Goal: Task Accomplishment & Management: Use online tool/utility

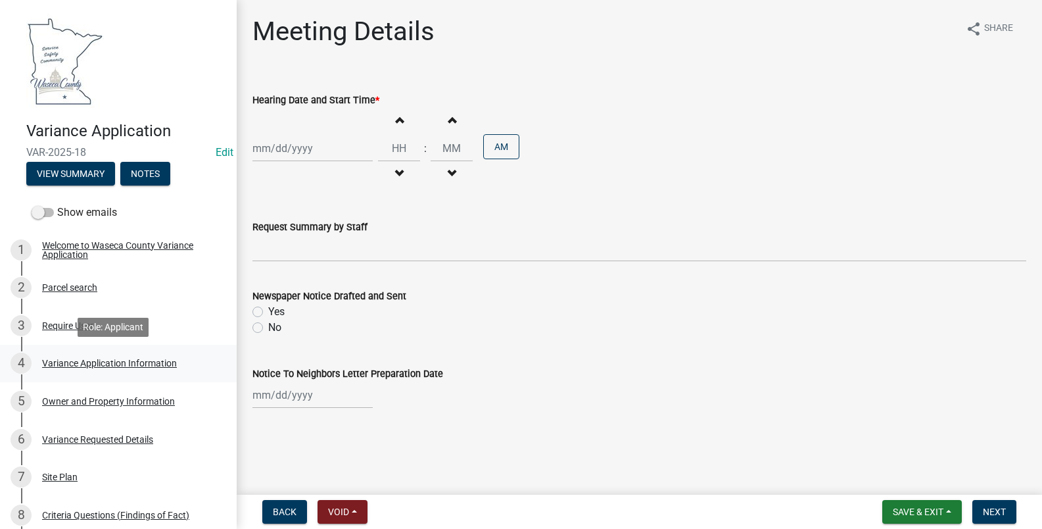
click at [86, 361] on div "Variance Application Information" at bounding box center [109, 362] width 135 height 9
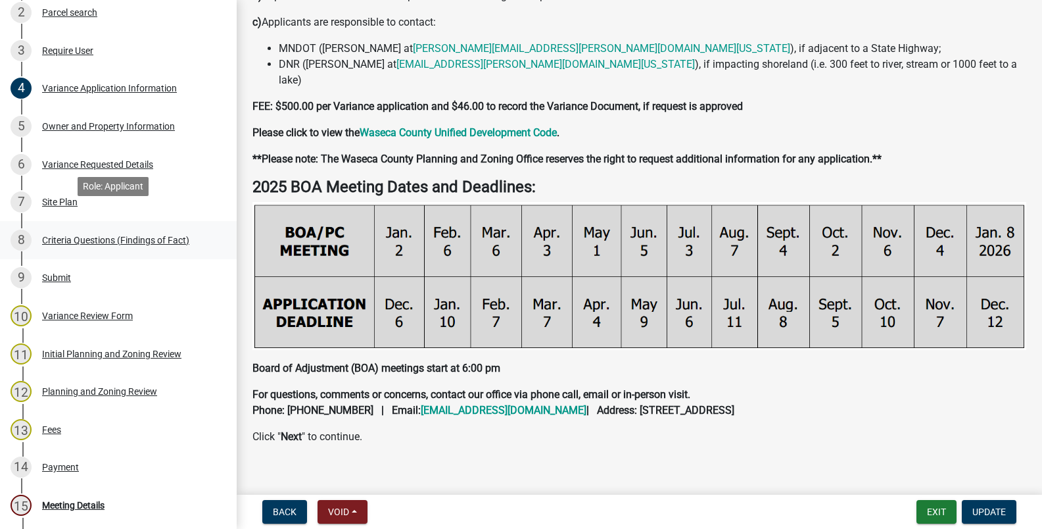
scroll to position [329, 0]
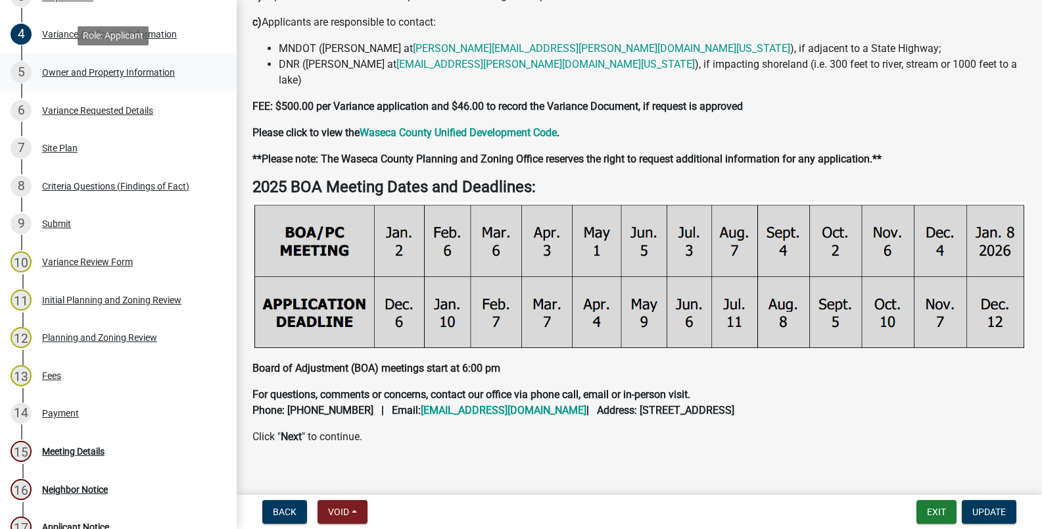
click at [53, 76] on div "Owner and Property Information" at bounding box center [108, 72] width 133 height 9
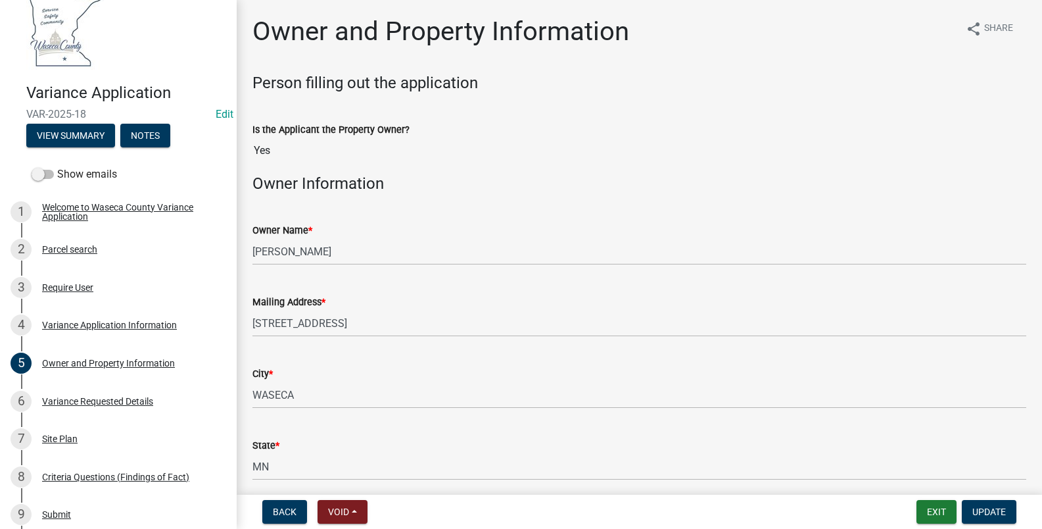
scroll to position [0, 0]
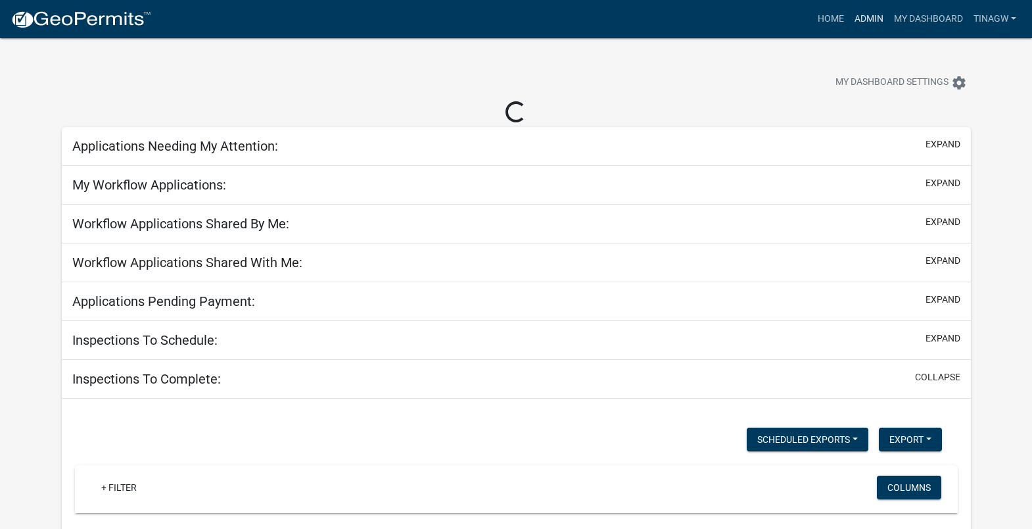
click at [862, 16] on link "Admin" at bounding box center [868, 19] width 39 height 25
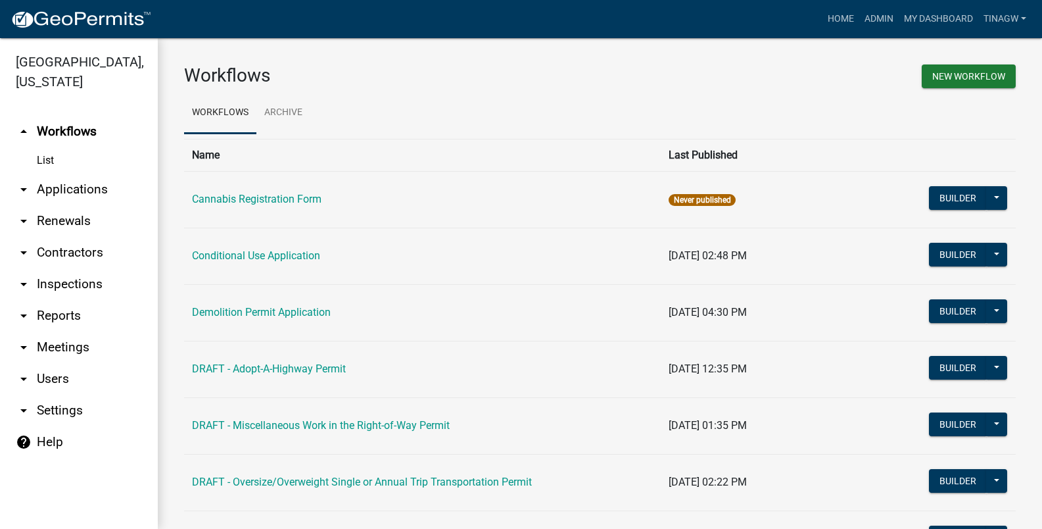
click at [53, 188] on link "arrow_drop_down Applications" at bounding box center [79, 190] width 158 height 32
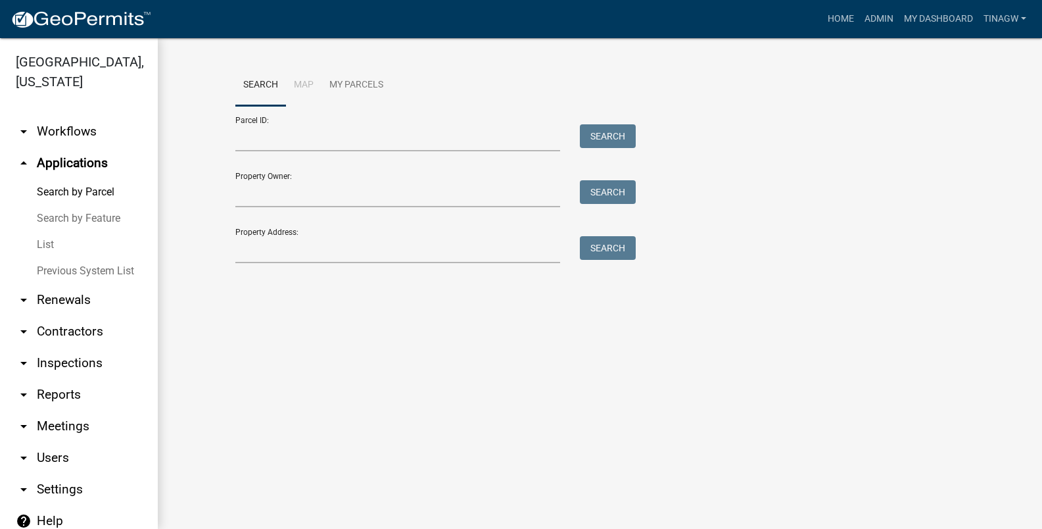
click at [43, 240] on link "List" at bounding box center [79, 244] width 158 height 26
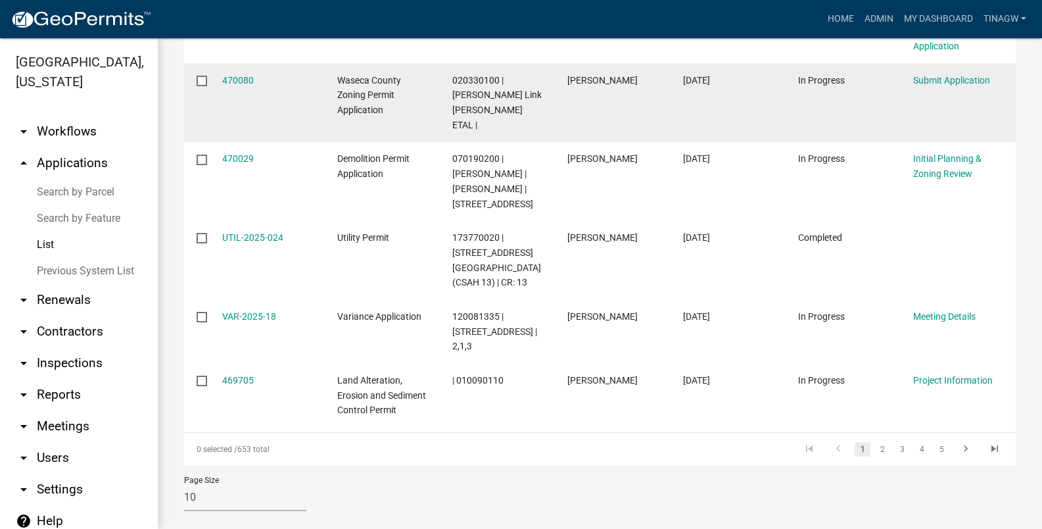
scroll to position [548, 0]
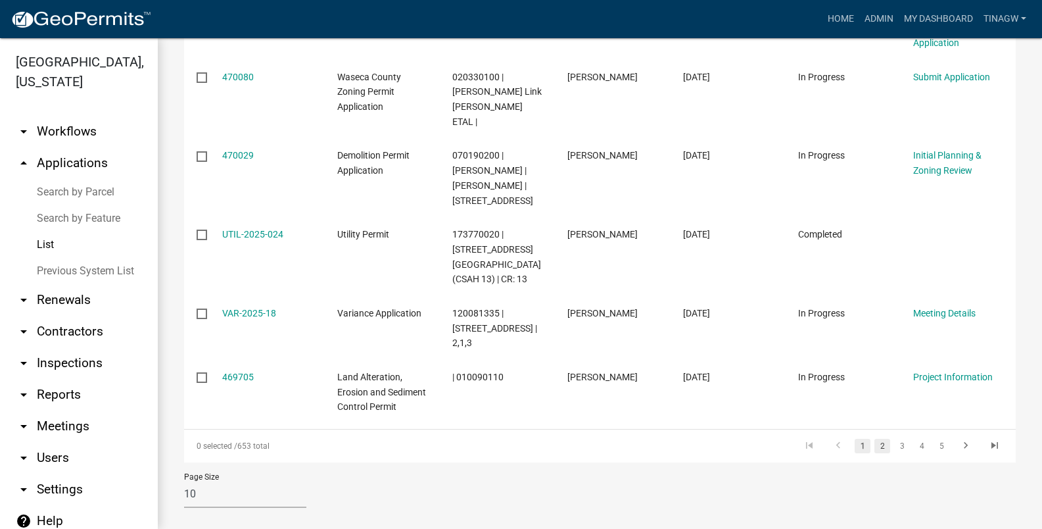
click at [874, 439] on link "2" at bounding box center [882, 446] width 16 height 14
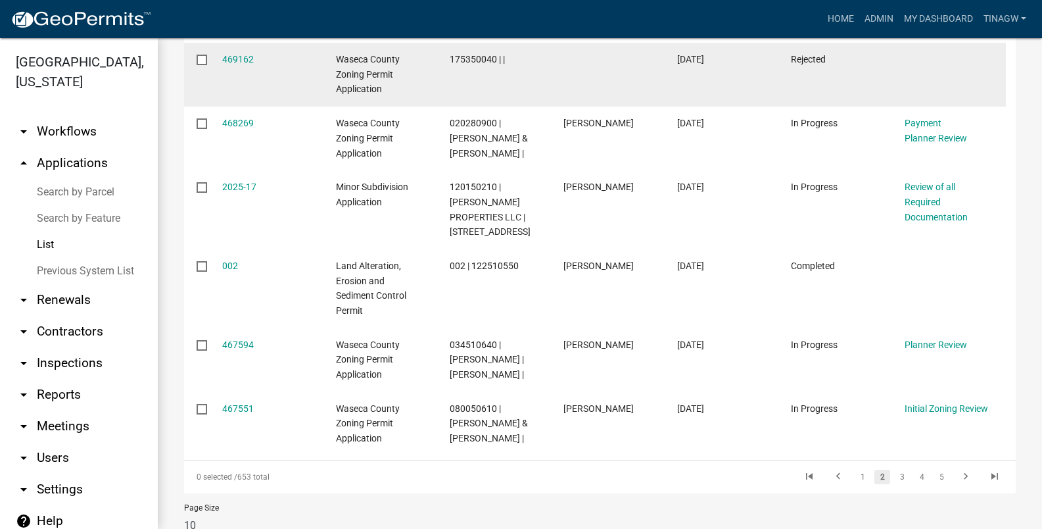
scroll to position [623, 0]
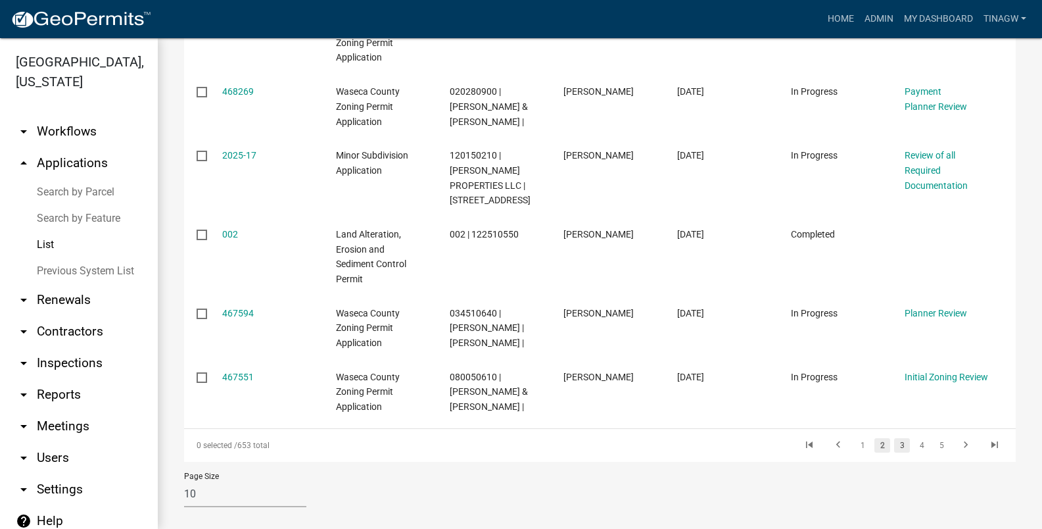
click at [894, 438] on link "3" at bounding box center [902, 445] width 16 height 14
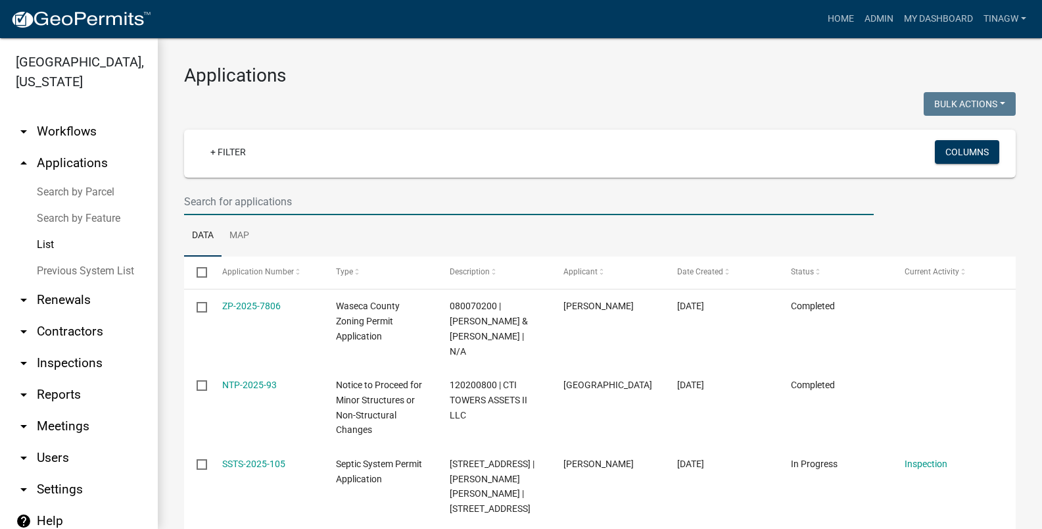
click at [210, 201] on input "text" at bounding box center [529, 201] width 690 height 27
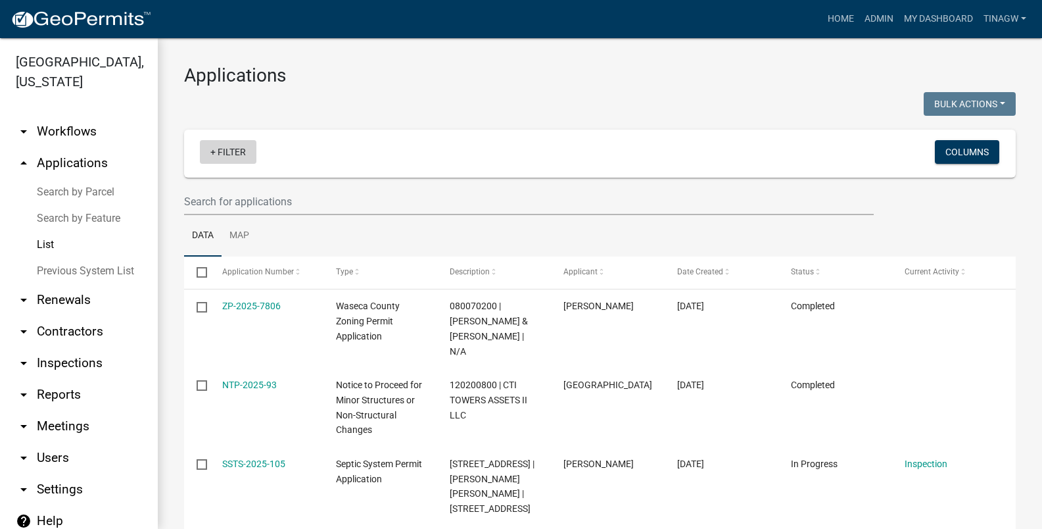
click at [222, 150] on link "+ Filter" at bounding box center [228, 152] width 57 height 24
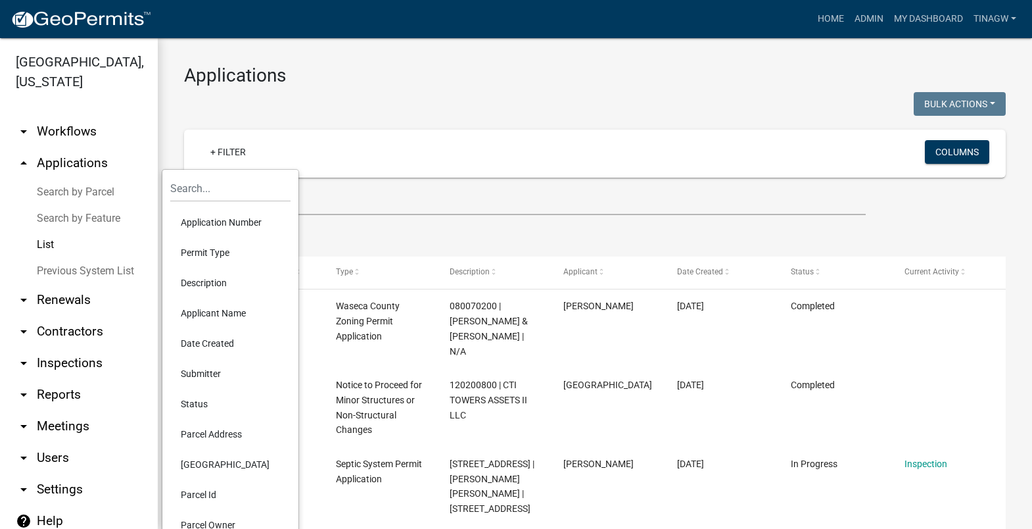
click at [207, 251] on li "Permit Type" at bounding box center [230, 252] width 120 height 30
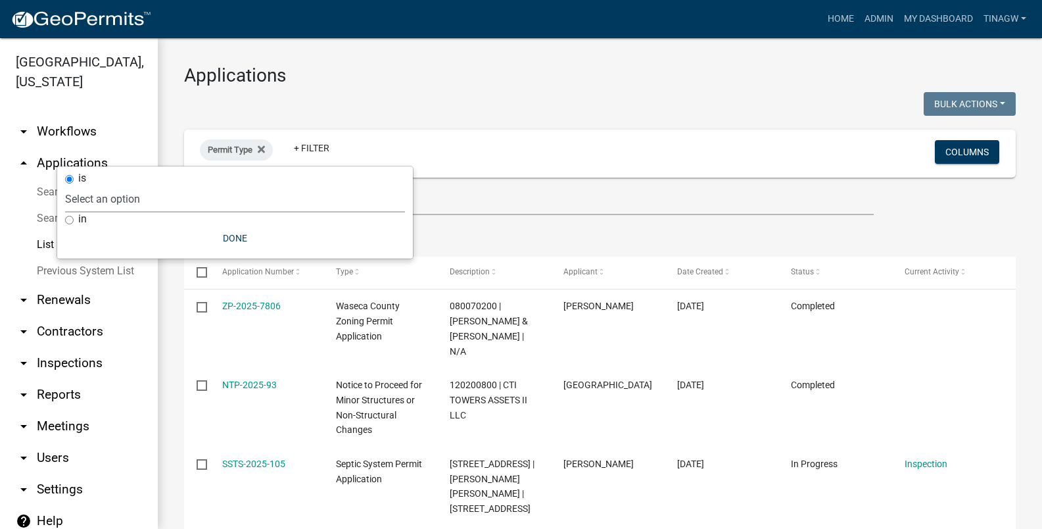
click at [112, 192] on select "Select an option Cannabis Registration Form Conditional Use Application Demolit…" at bounding box center [235, 198] width 340 height 27
select select "84dd12a3-c208-41bf-9ef2-d73d2ed9203f"
click at [172, 185] on select "Select an option Cannabis Registration Form Conditional Use Application Demolit…" at bounding box center [235, 198] width 340 height 27
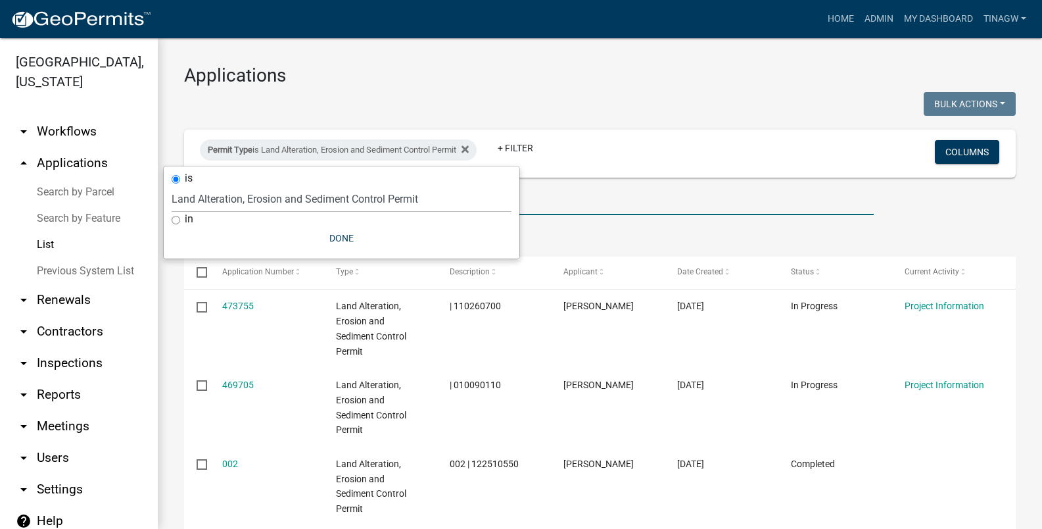
click at [637, 204] on input "text" at bounding box center [529, 201] width 690 height 27
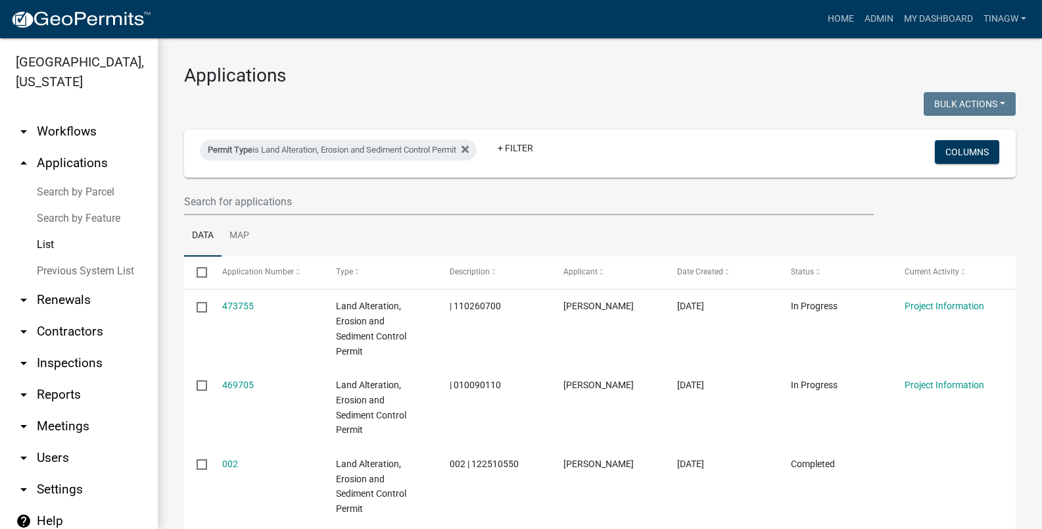
click at [694, 248] on ul "Data Map" at bounding box center [600, 235] width 832 height 41
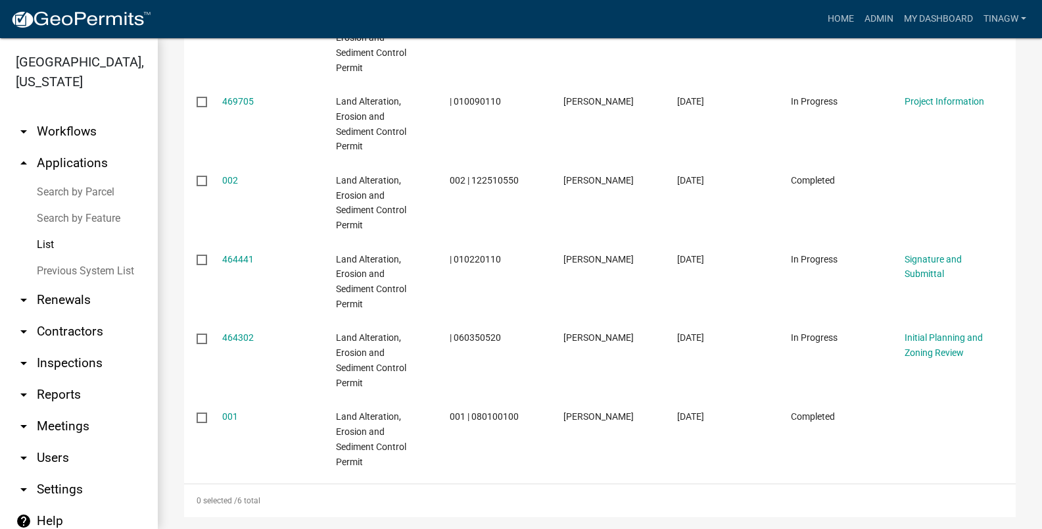
scroll to position [297, 0]
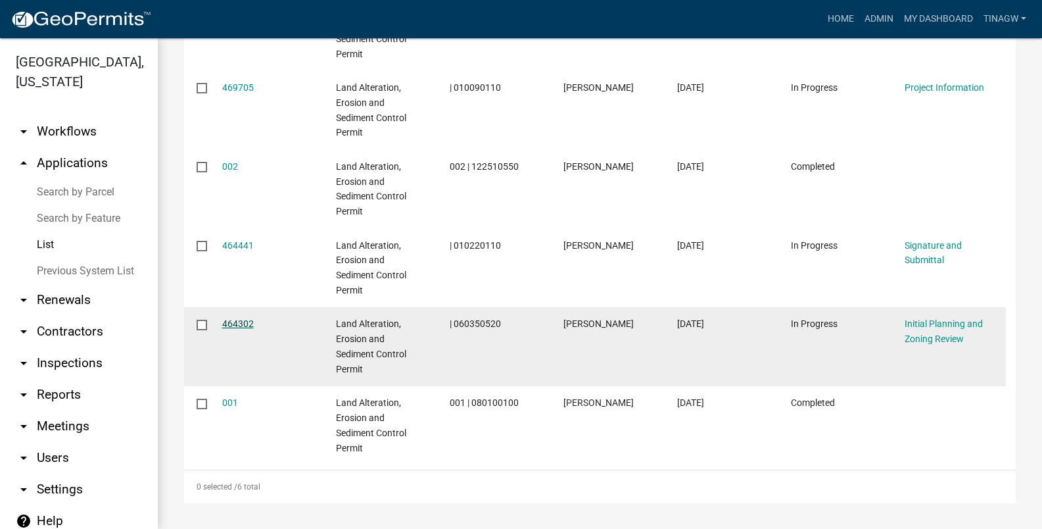
click at [238, 318] on link "464302" at bounding box center [238, 323] width 32 height 11
